Goal: Information Seeking & Learning: Stay updated

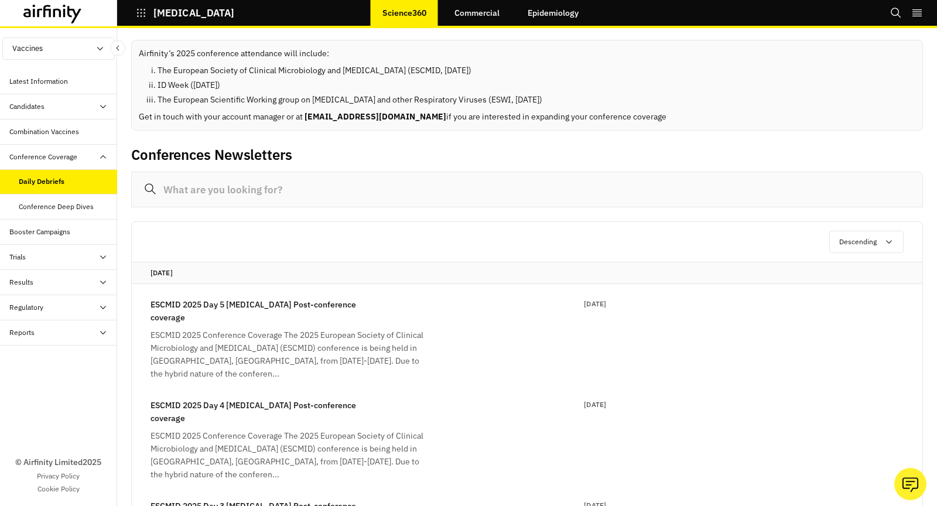
click at [40, 26] on div at bounding box center [58, 13] width 117 height 26
click at [91, 23] on div at bounding box center [69, 14] width 93 height 19
click at [79, 13] on icon at bounding box center [52, 14] width 59 height 19
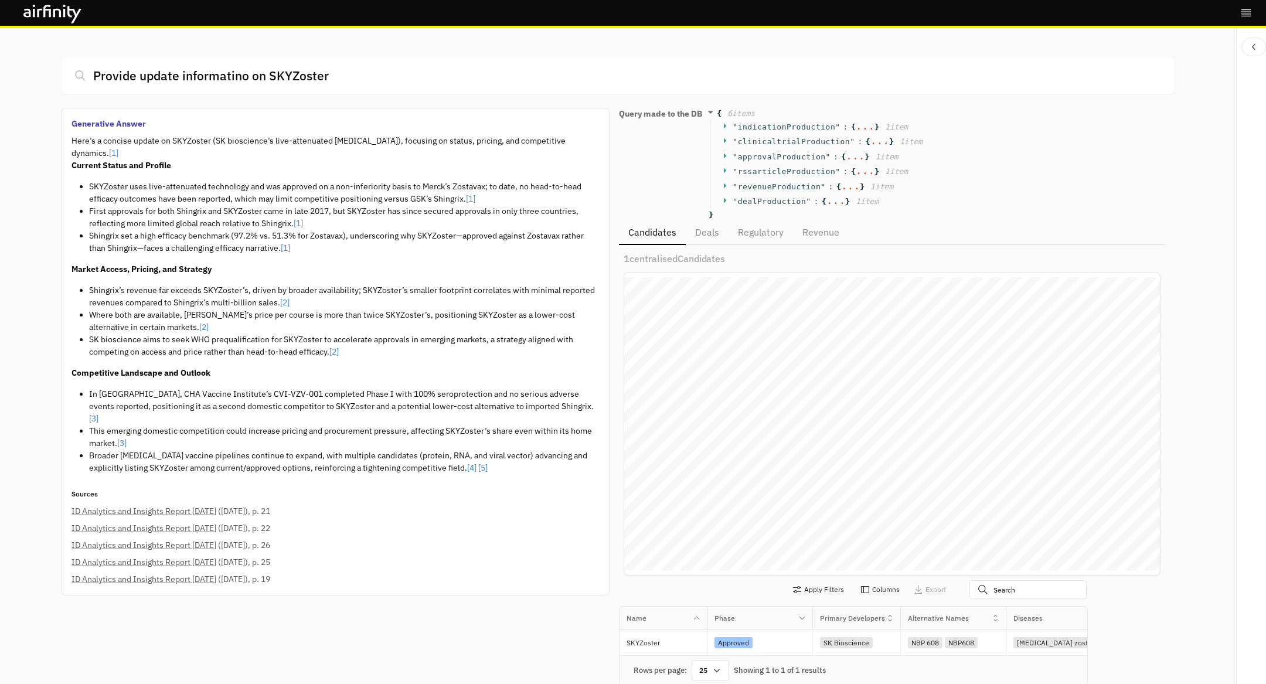
click at [144, 506] on link "ID Analytics and Insights Report 1st April" at bounding box center [143, 511] width 145 height 11
click at [214, 506] on link "ID Analytics and Insights Report 1st April" at bounding box center [143, 511] width 145 height 11
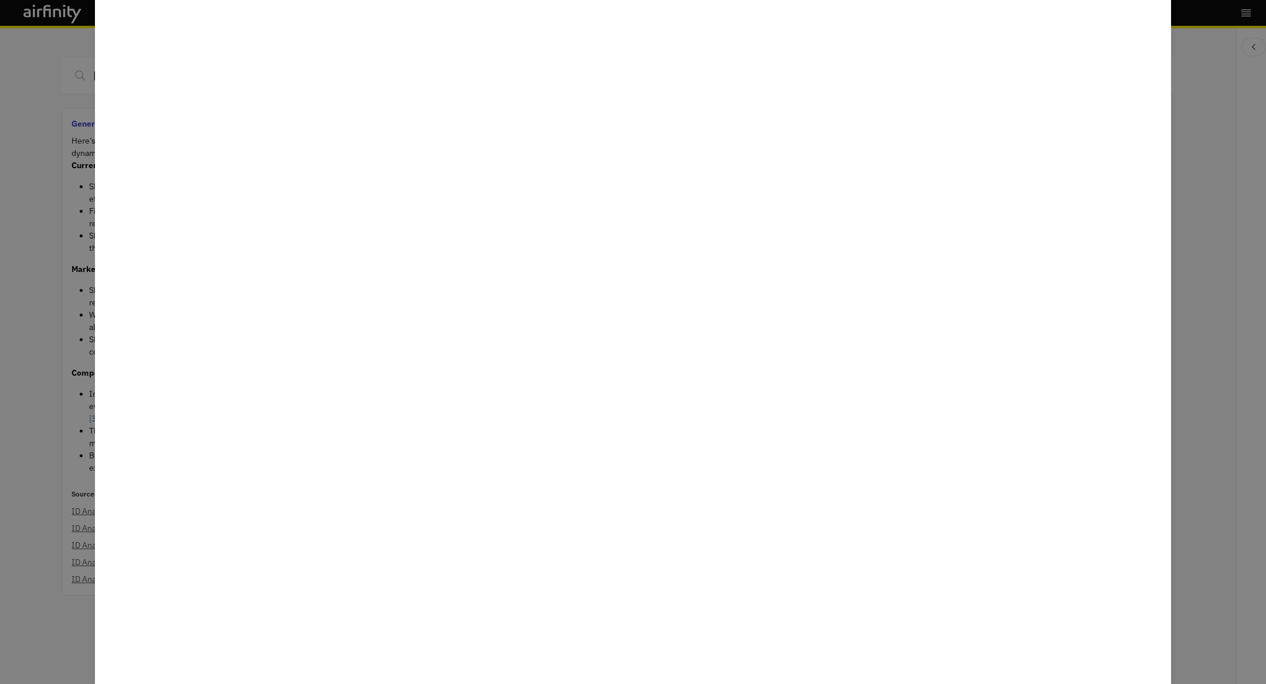
click at [1206, 347] on div at bounding box center [633, 342] width 1266 height 684
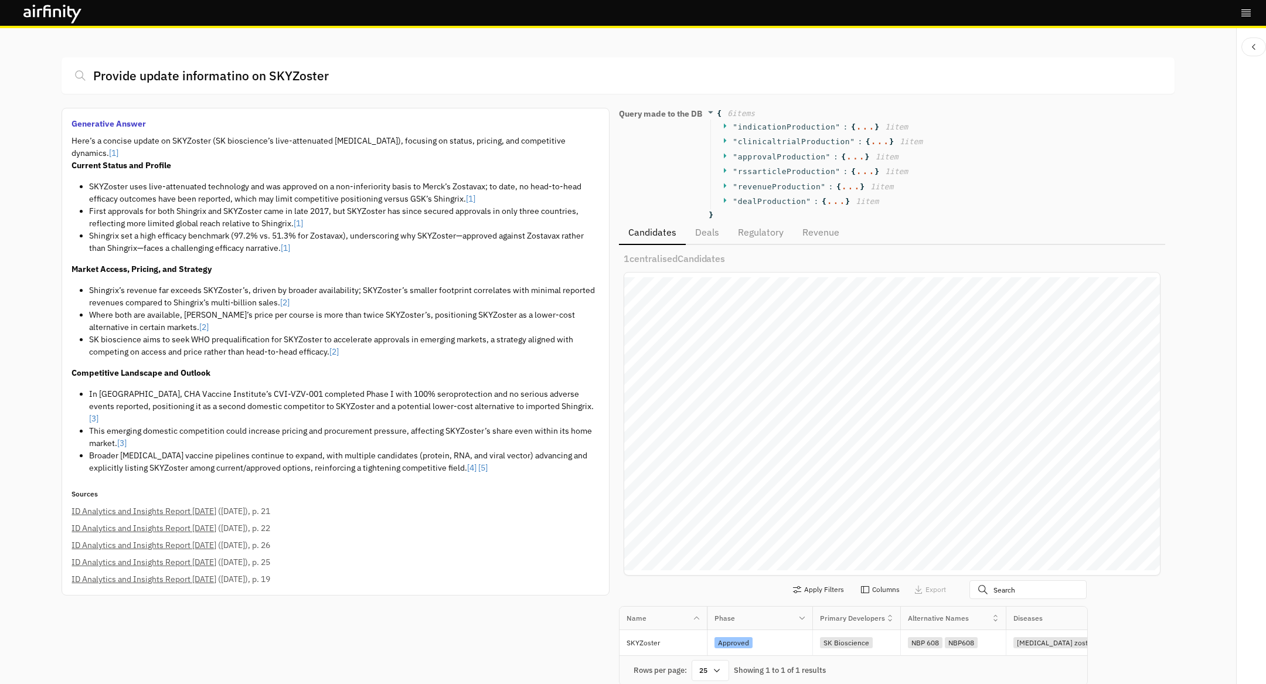
click at [185, 523] on link "ID Analytics and Insights Report 1st April" at bounding box center [143, 528] width 145 height 11
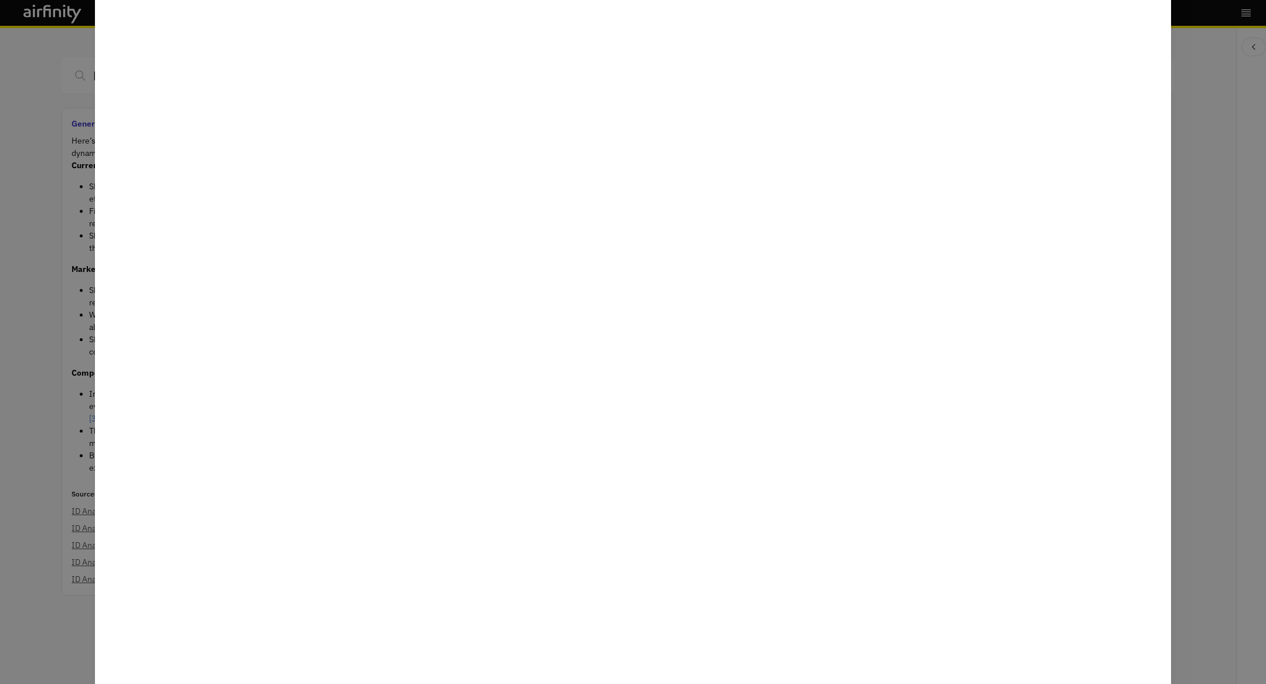
click at [45, 588] on div at bounding box center [633, 342] width 1266 height 684
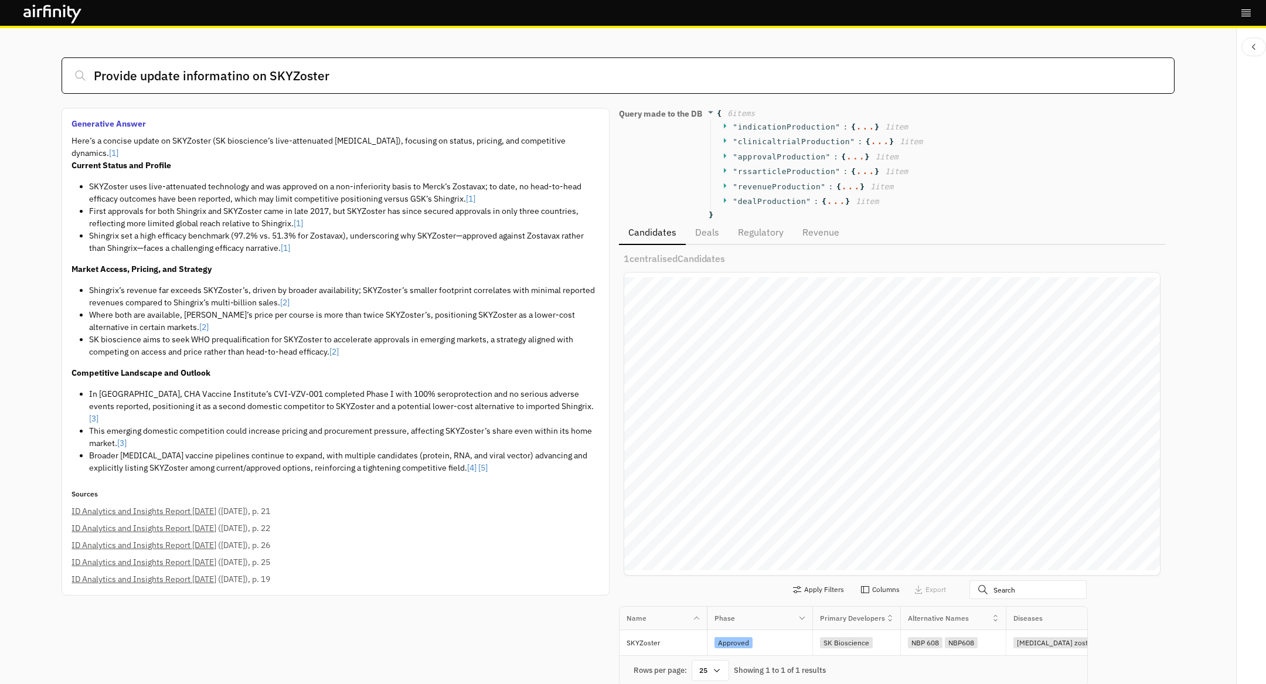
click at [363, 78] on input "Provide update informatino on SKYZoster" at bounding box center [618, 75] width 1112 height 36
paste input "a regulatory update on herpes virus/ shingles vaccine"
click at [496, 77] on input "Provide a regulatory update on herpes virus/ shingles vaccine" at bounding box center [618, 75] width 1112 height 36
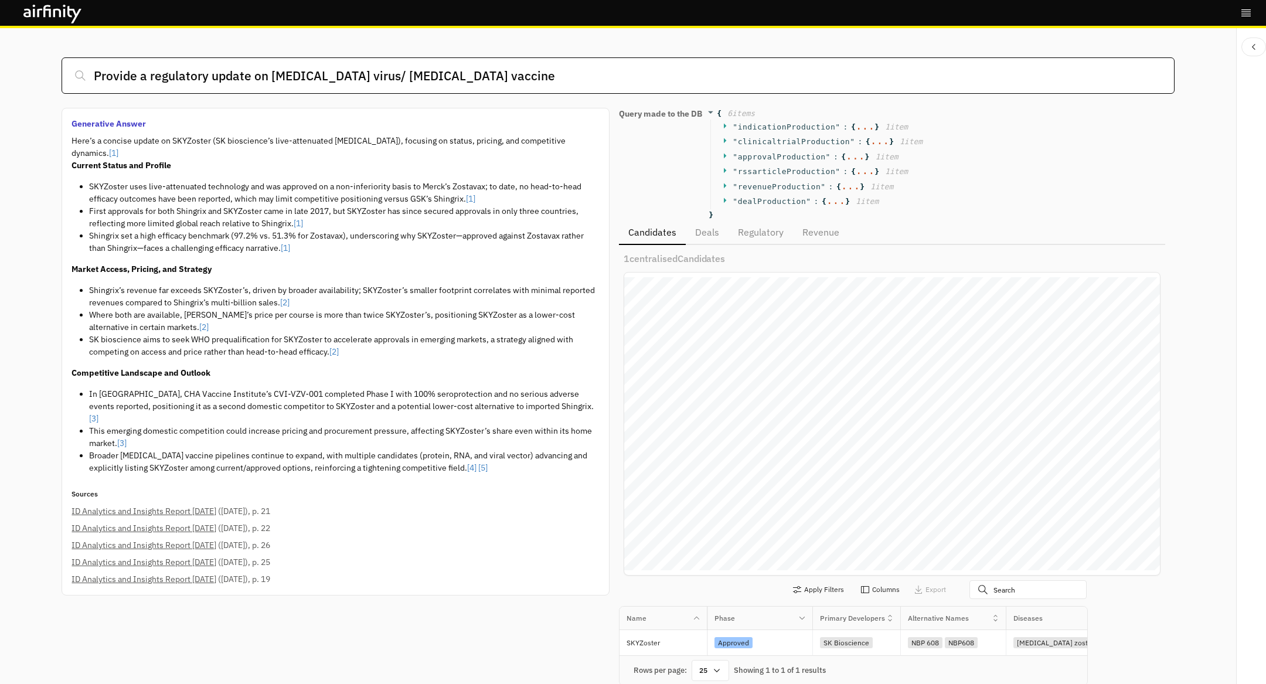
click at [496, 77] on input "Provide a regulatory update on herpes virus/ shingles vaccine" at bounding box center [618, 75] width 1112 height 36
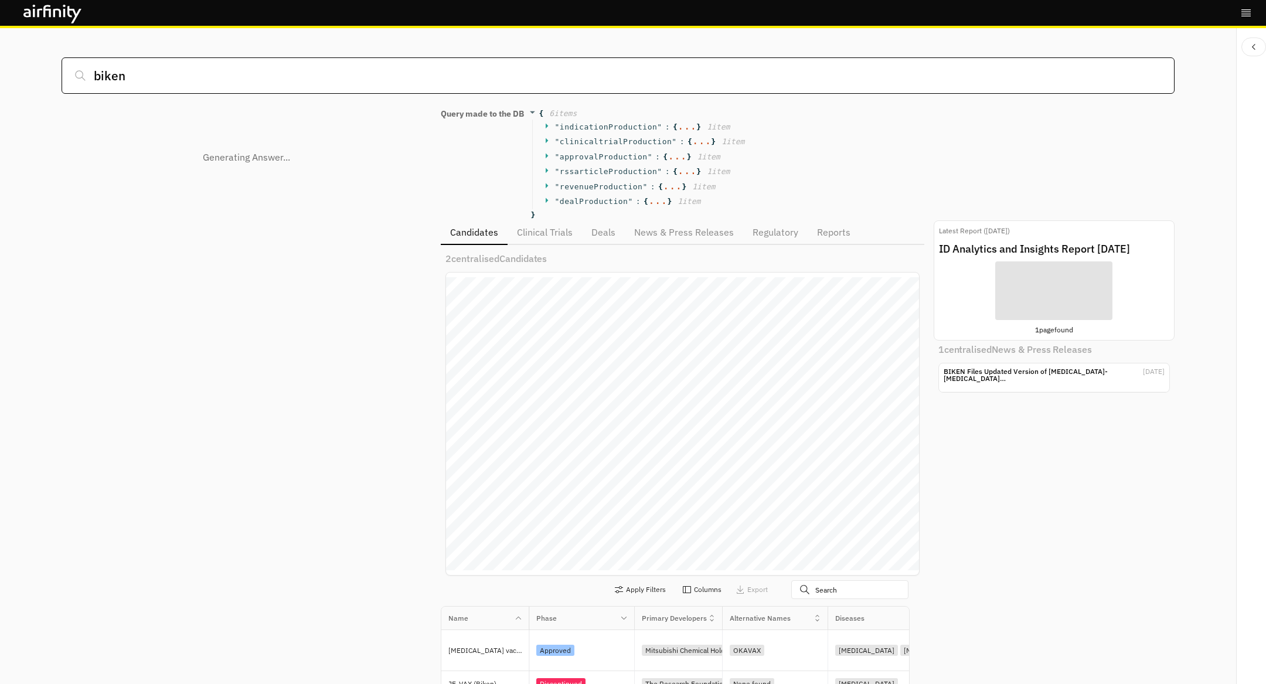
scroll to position [664, 472]
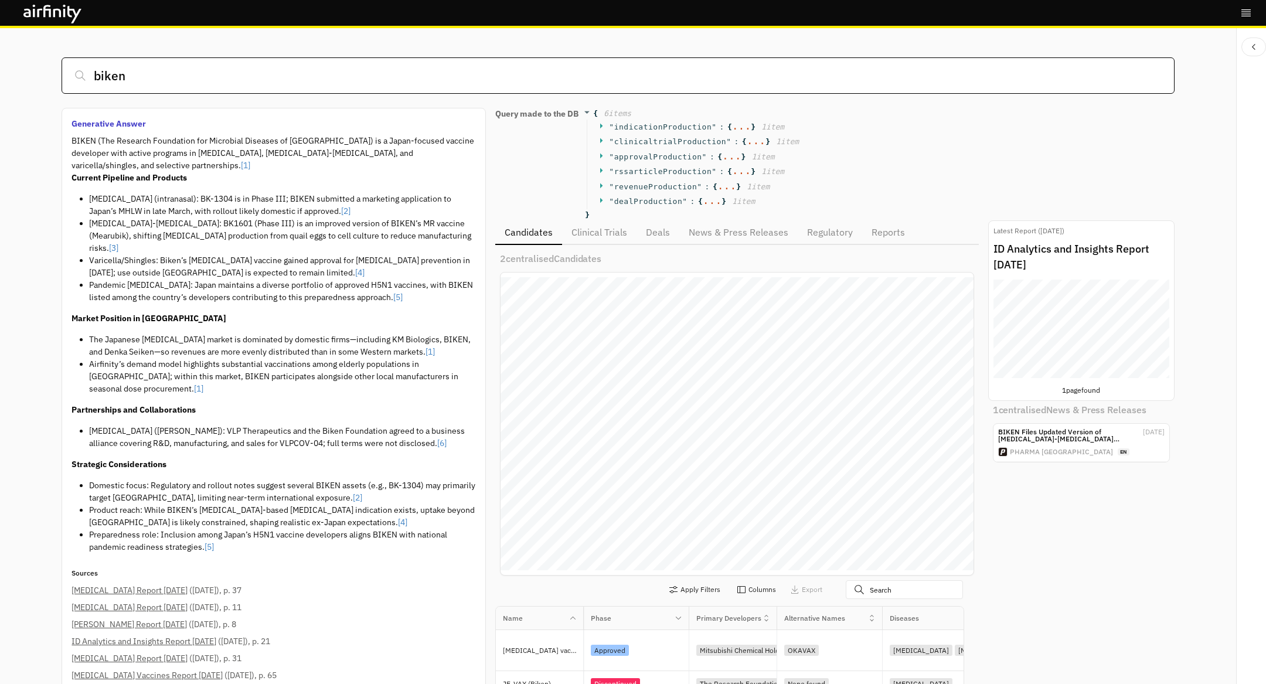
click at [344, 84] on input "biken" at bounding box center [618, 75] width 1112 height 36
paste input "- “Provide a regulatory update on herpes virus/ shingles vaccine”"
click at [125, 74] on input "- “Provide a regulatory update on herpes virus/ shingles vaccine”" at bounding box center [618, 75] width 1112 height 36
click at [469, 81] on input "Provide a regulatory update on herpes virus/ shingles vaccine”" at bounding box center [618, 75] width 1112 height 36
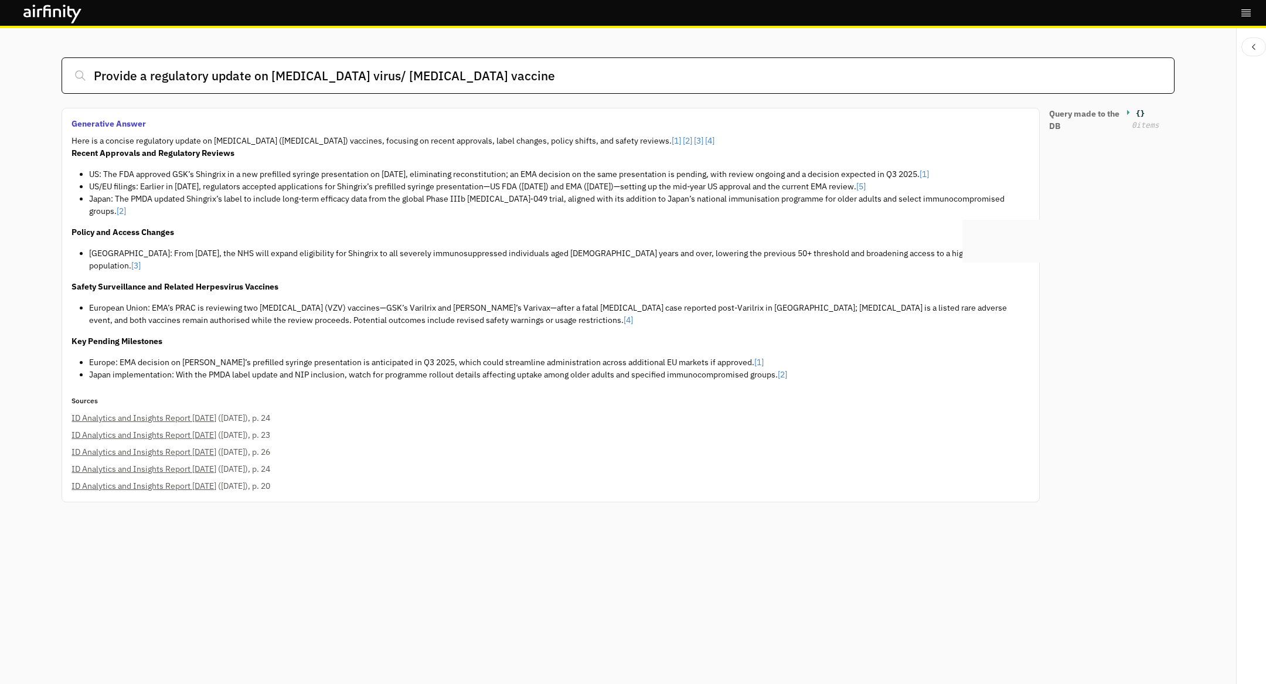
click at [294, 86] on input "Provide a regulatory update on herpes virus/ shingles vaccine" at bounding box center [618, 75] width 1112 height 36
paste input "fizer's reformulated second gen C. diff vaccine - what do their antigens look l…"
type input "Pfizer's reformulated second gen C. diff vaccine - what do their antigens look …"
